Goal: Download file/media

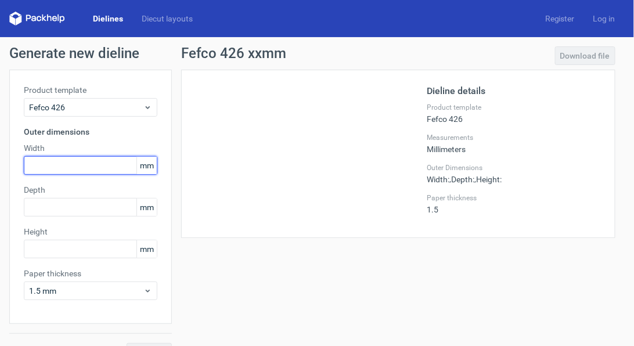
click at [42, 165] on input "text" at bounding box center [91, 165] width 134 height 19
click at [45, 171] on input "text" at bounding box center [91, 165] width 134 height 19
type input "1"
type input "375"
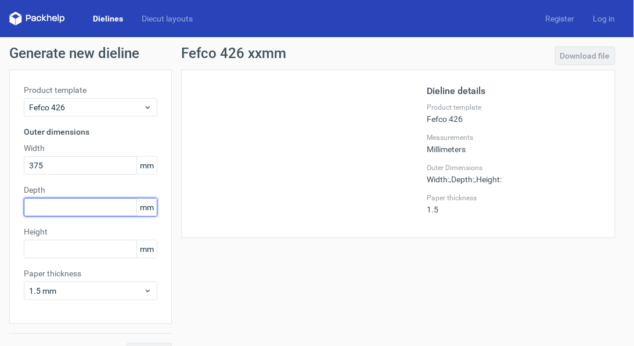
click at [97, 206] on input "text" at bounding box center [91, 207] width 134 height 19
type input "235"
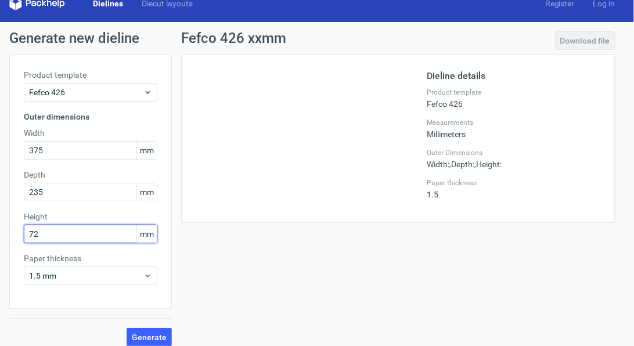
scroll to position [24, 0]
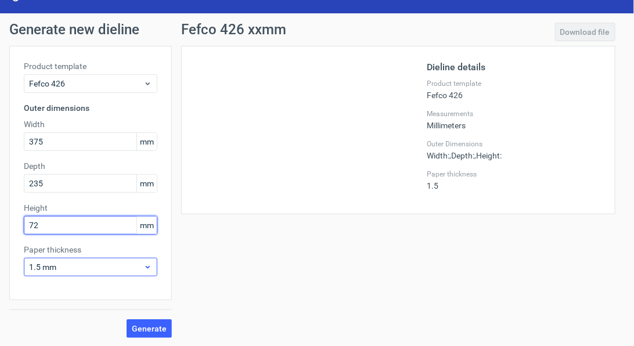
type input "72"
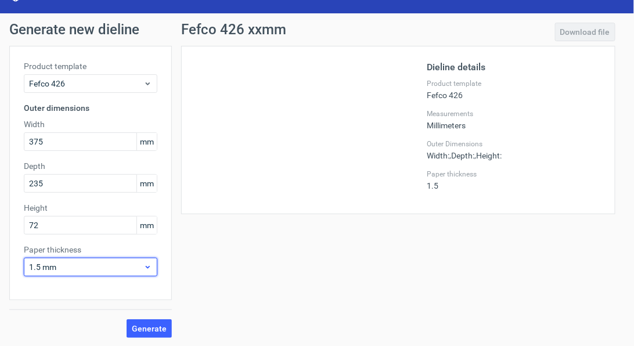
click at [80, 265] on span "1.5 mm" at bounding box center [86, 267] width 114 height 12
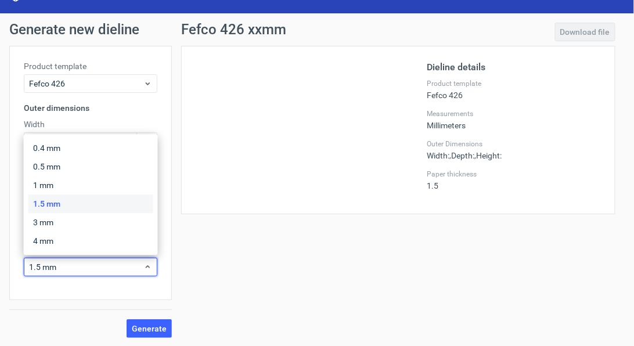
click at [63, 305] on div "Generate" at bounding box center [90, 319] width 163 height 38
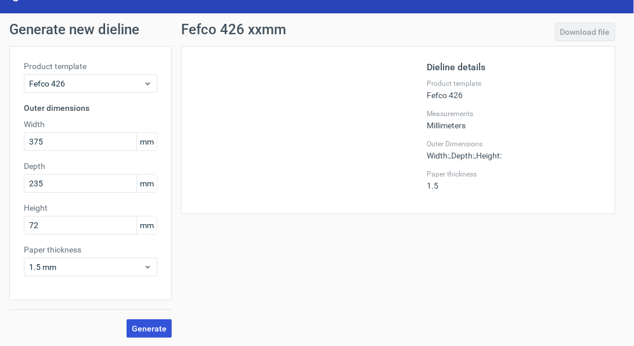
click at [157, 324] on span "Generate" at bounding box center [149, 328] width 35 height 8
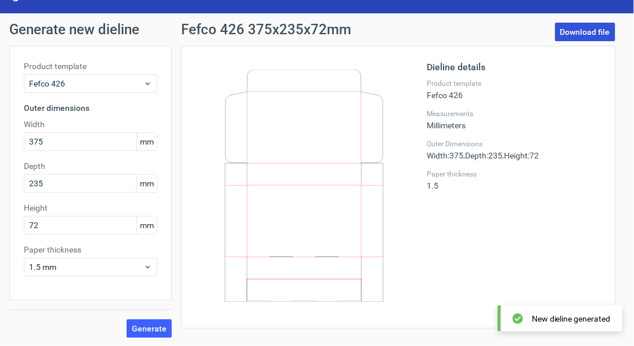
click at [572, 33] on link "Download file" at bounding box center [585, 32] width 60 height 19
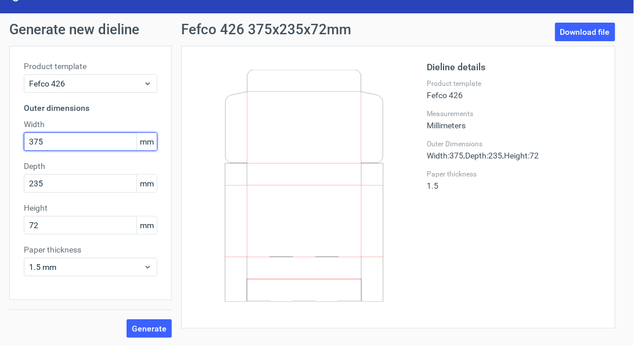
drag, startPoint x: 100, startPoint y: 146, endPoint x: 41, endPoint y: 145, distance: 59.2
click at [41, 145] on input "375" at bounding box center [91, 141] width 134 height 19
drag, startPoint x: 45, startPoint y: 139, endPoint x: 28, endPoint y: 137, distance: 17.6
click at [28, 137] on input "375" at bounding box center [91, 141] width 134 height 19
type input "143"
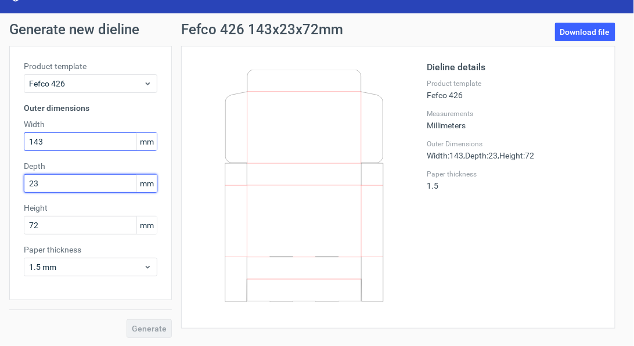
type input "235"
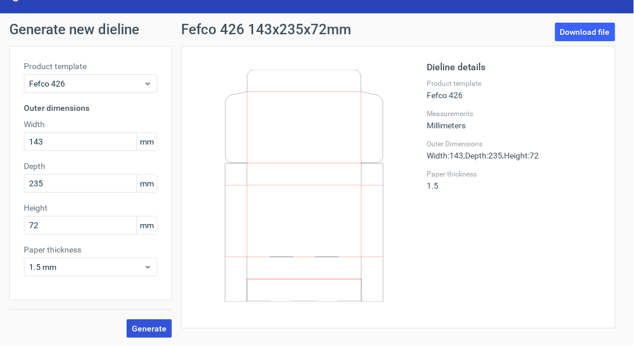
click at [151, 321] on button "Generate" at bounding box center [149, 328] width 45 height 19
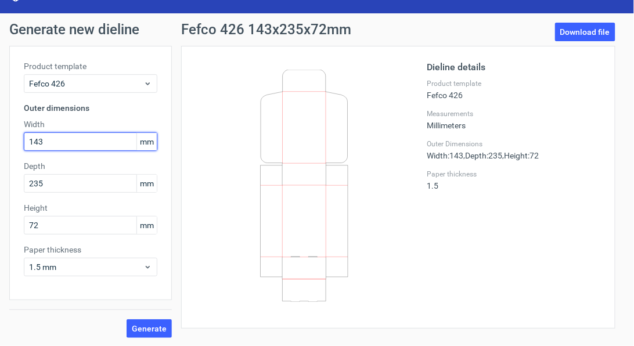
drag, startPoint x: 38, startPoint y: 138, endPoint x: -2, endPoint y: 138, distance: 40.1
click at [0, 138] on html "Dielines Diecut layouts Register Log in Generate new dieline Product template F…" at bounding box center [317, 173] width 634 height 346
type input "235"
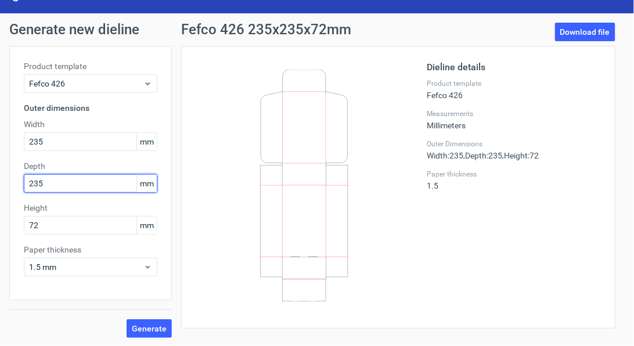
drag, startPoint x: 65, startPoint y: 186, endPoint x: 11, endPoint y: 182, distance: 54.1
click at [11, 182] on div "Product template Fefco 426 Outer dimensions Width 235 mm Depth 235 mm Height 72…" at bounding box center [90, 173] width 163 height 254
type input "375"
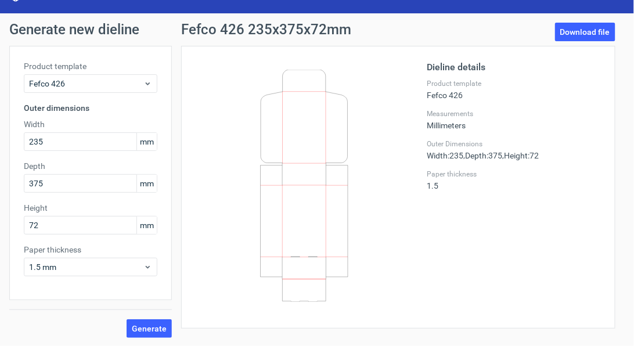
click at [46, 298] on div "Product template Fefco 426 Outer dimensions Width 235 mm Depth 375 mm Height 72…" at bounding box center [90, 173] width 163 height 254
click at [150, 327] on span "Generate" at bounding box center [149, 328] width 35 height 8
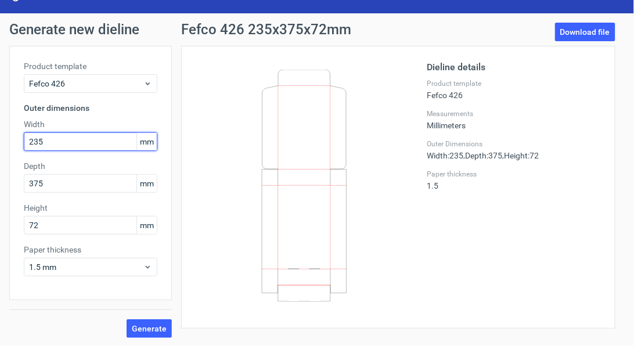
drag, startPoint x: 48, startPoint y: 142, endPoint x: 3, endPoint y: 138, distance: 44.9
click at [3, 138] on div "Generate new dieline Product template Fefco 426 Outer dimensions Width 235 mm D…" at bounding box center [317, 180] width 634 height 334
type input "375"
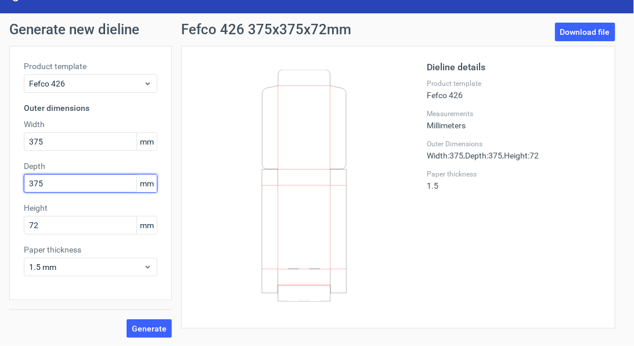
drag, startPoint x: 50, startPoint y: 180, endPoint x: 16, endPoint y: 186, distance: 34.3
click at [16, 186] on div "Product template Fefco 426 Outer dimensions Width 375 mm Depth 375 mm Height 72…" at bounding box center [90, 173] width 163 height 254
type input "235"
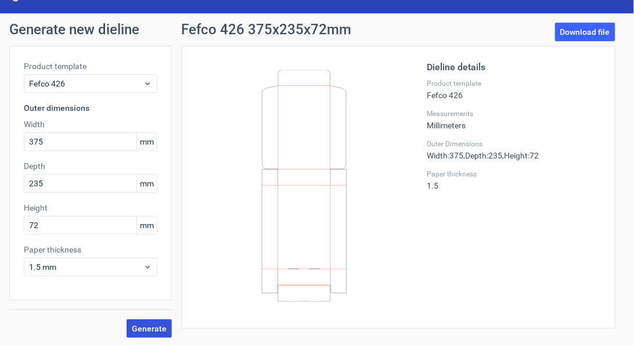
click at [147, 321] on button "Generate" at bounding box center [149, 328] width 45 height 19
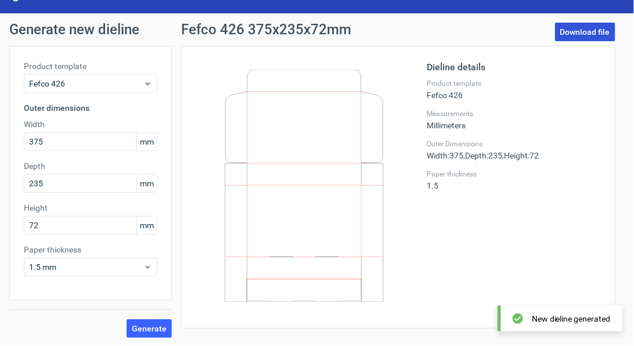
click at [578, 34] on link "Download file" at bounding box center [585, 32] width 60 height 19
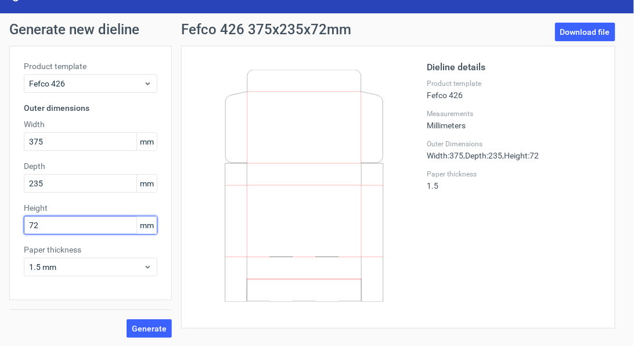
drag, startPoint x: 65, startPoint y: 225, endPoint x: 8, endPoint y: 224, distance: 57.5
click at [8, 224] on div "Generate new dieline Product template Fefco 426 Outer dimensions Width 375 mm D…" at bounding box center [317, 180] width 634 height 334
type input "139"
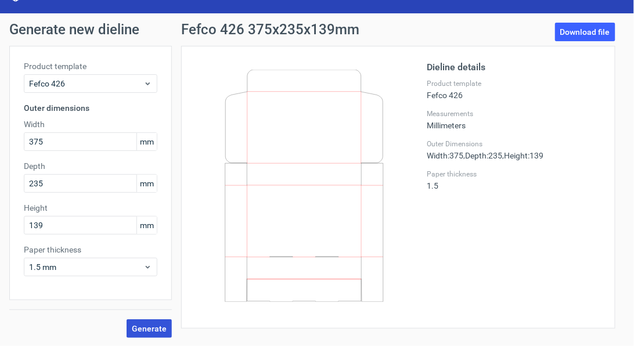
click at [153, 322] on button "Generate" at bounding box center [149, 328] width 45 height 19
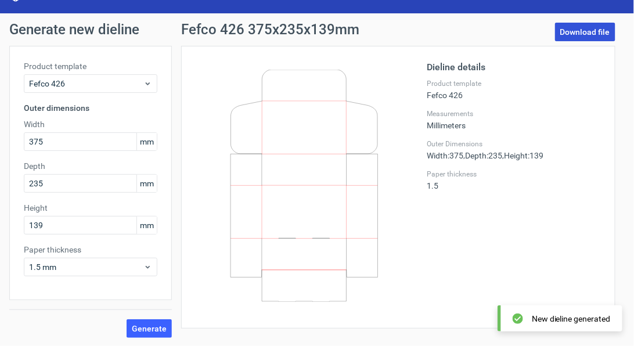
click at [577, 32] on link "Download file" at bounding box center [585, 32] width 60 height 19
